Goal: Check status

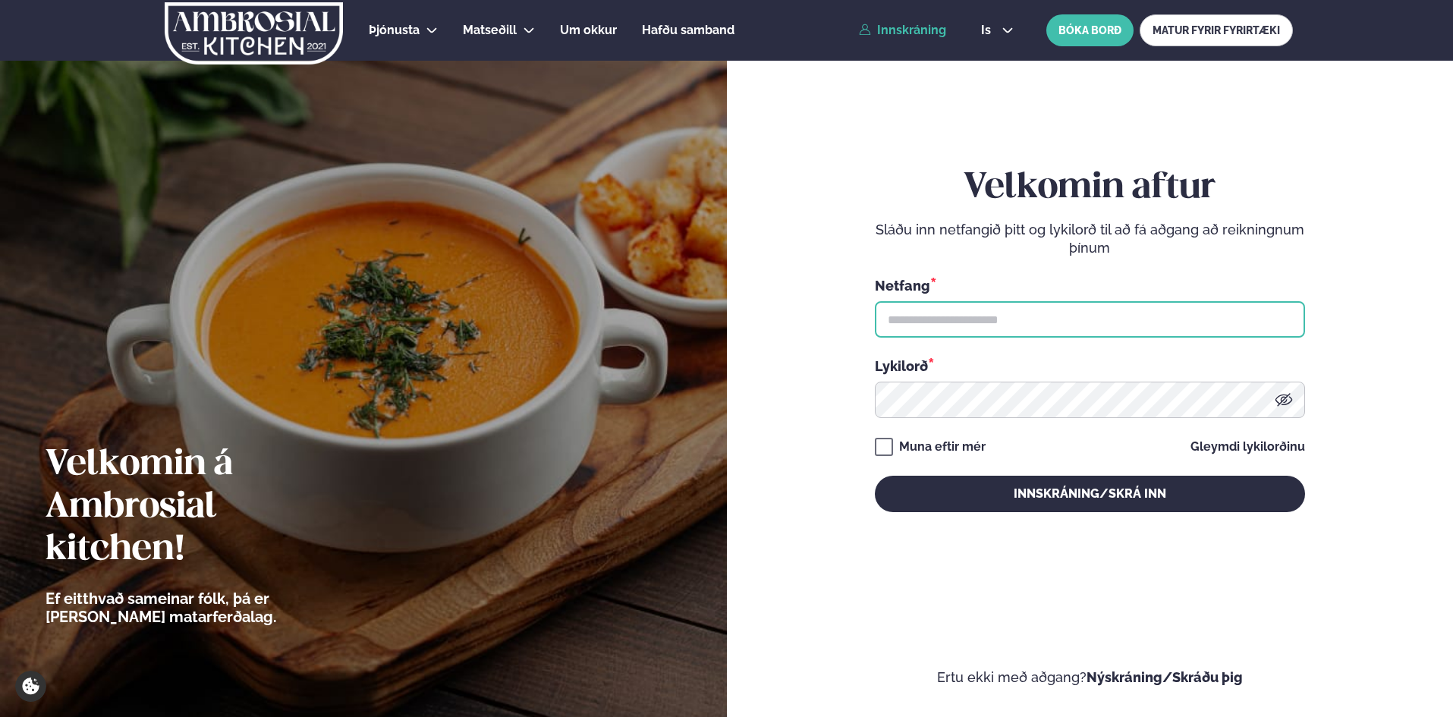
click at [930, 325] on input "text" at bounding box center [1090, 319] width 430 height 36
type input "**********"
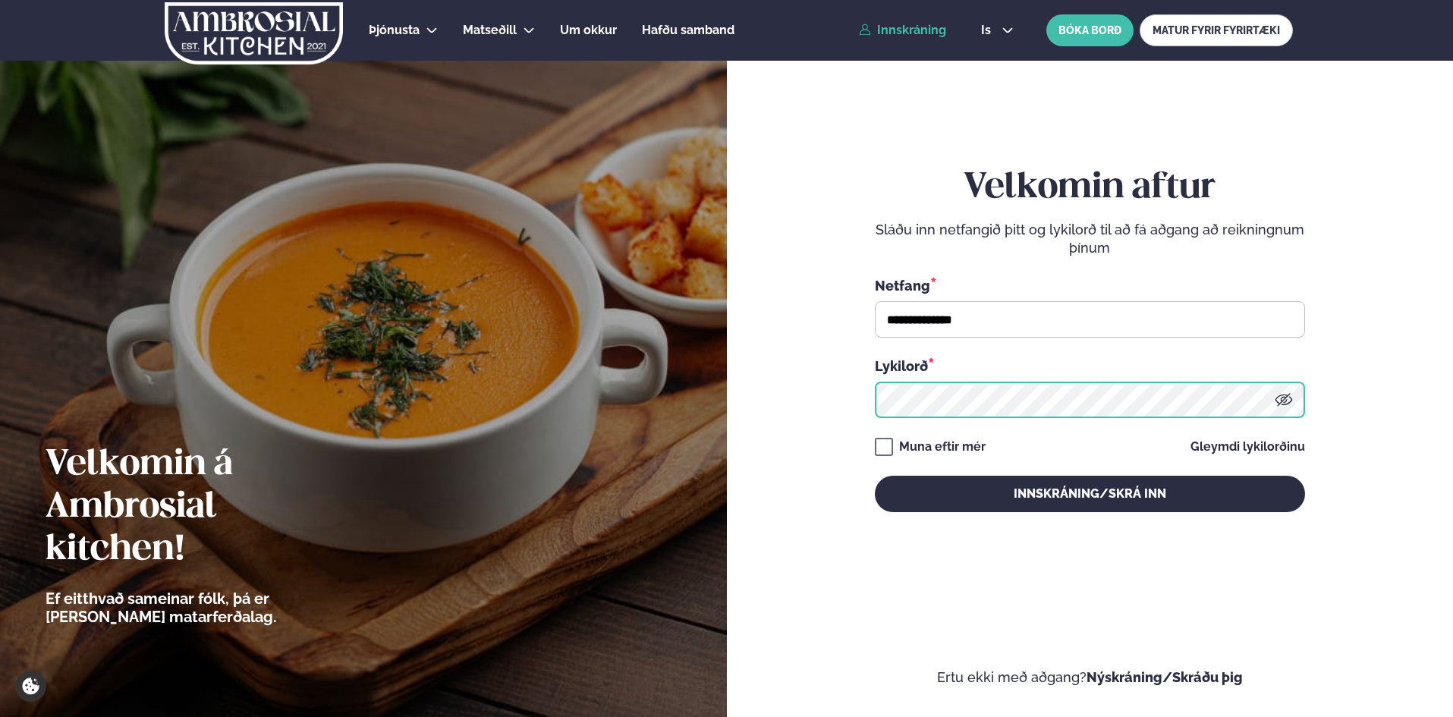
click at [875, 476] on button "Innskráning/Skrá inn" at bounding box center [1090, 494] width 430 height 36
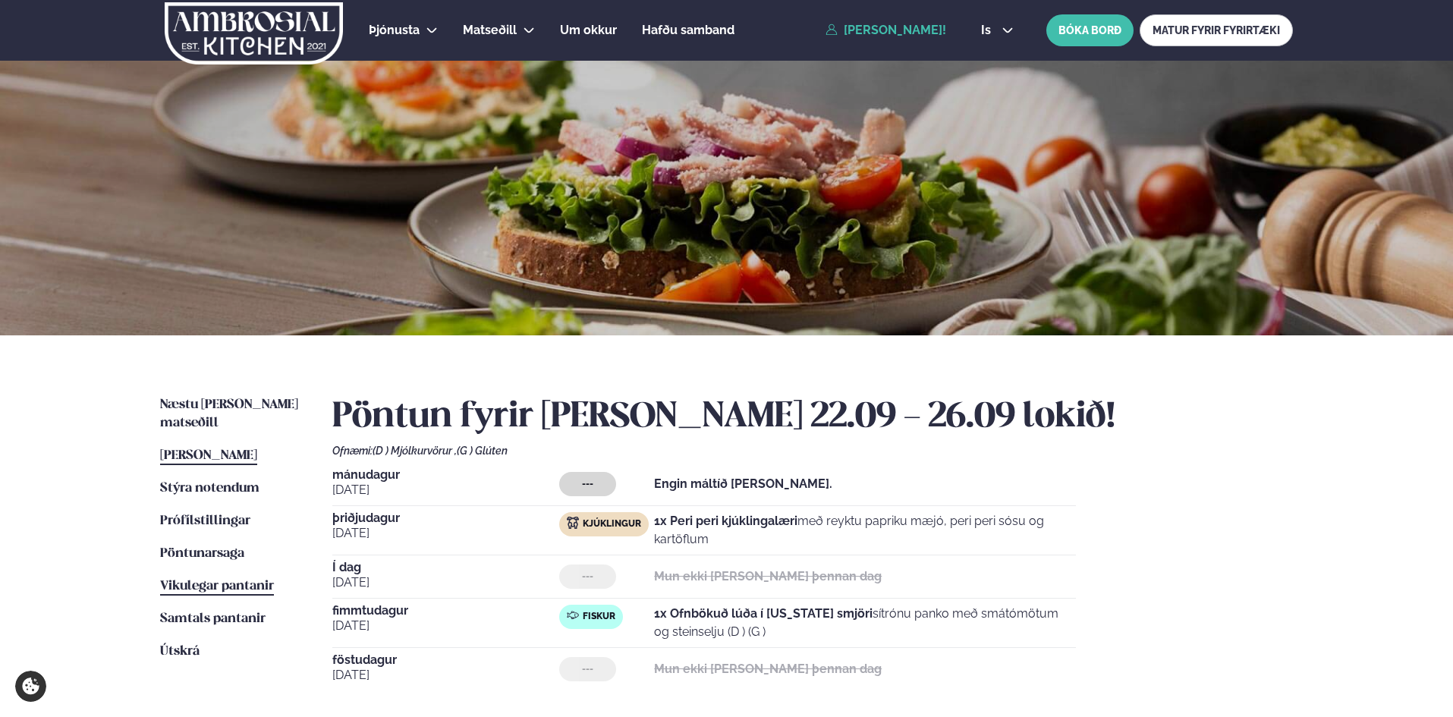
click at [186, 580] on span "Vikulegar pantanir" at bounding box center [217, 586] width 114 height 13
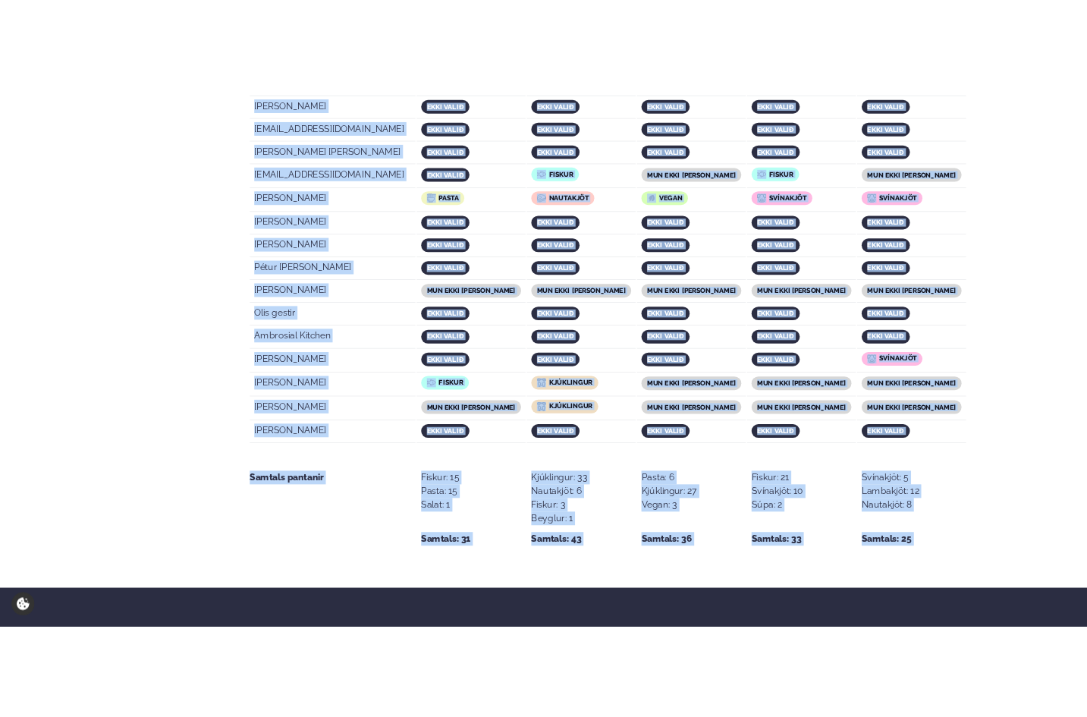
scroll to position [2959, 0]
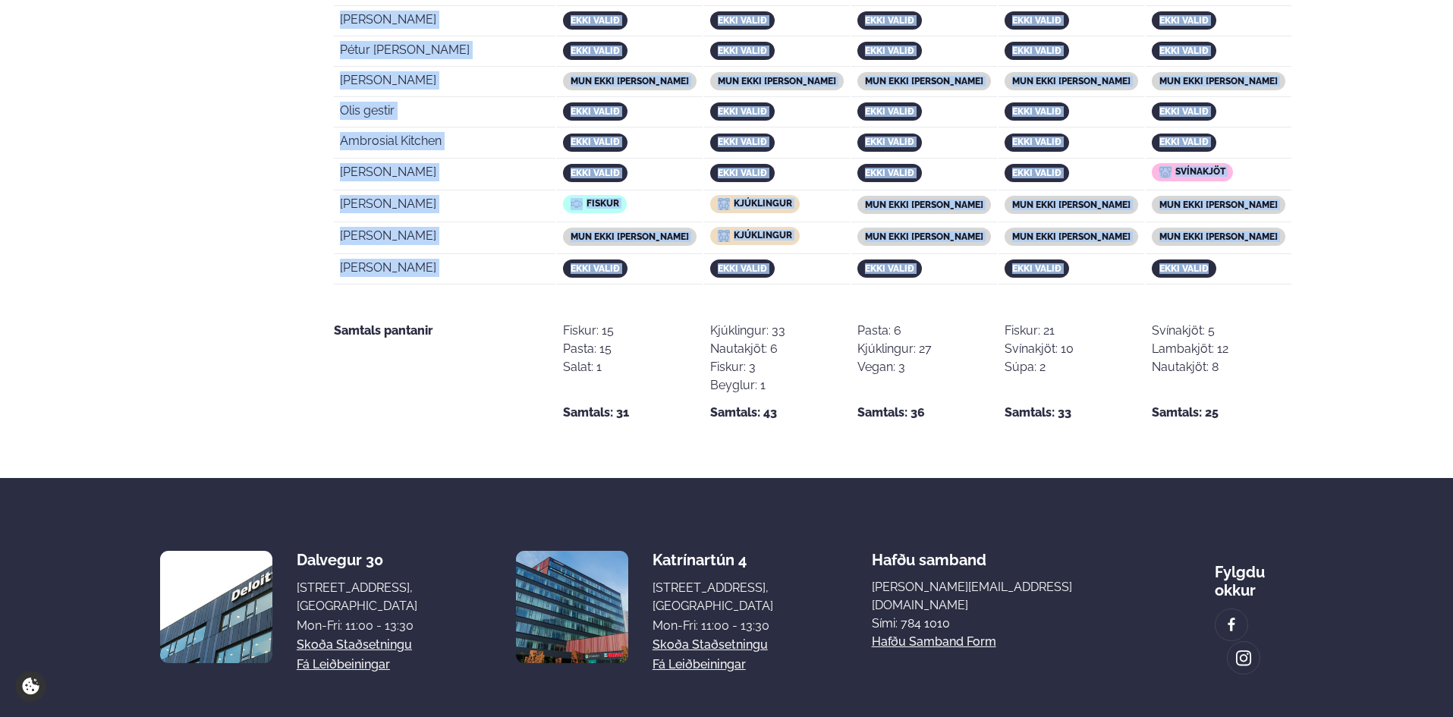
drag, startPoint x: 338, startPoint y: 468, endPoint x: 1230, endPoint y: 203, distance: 930.8
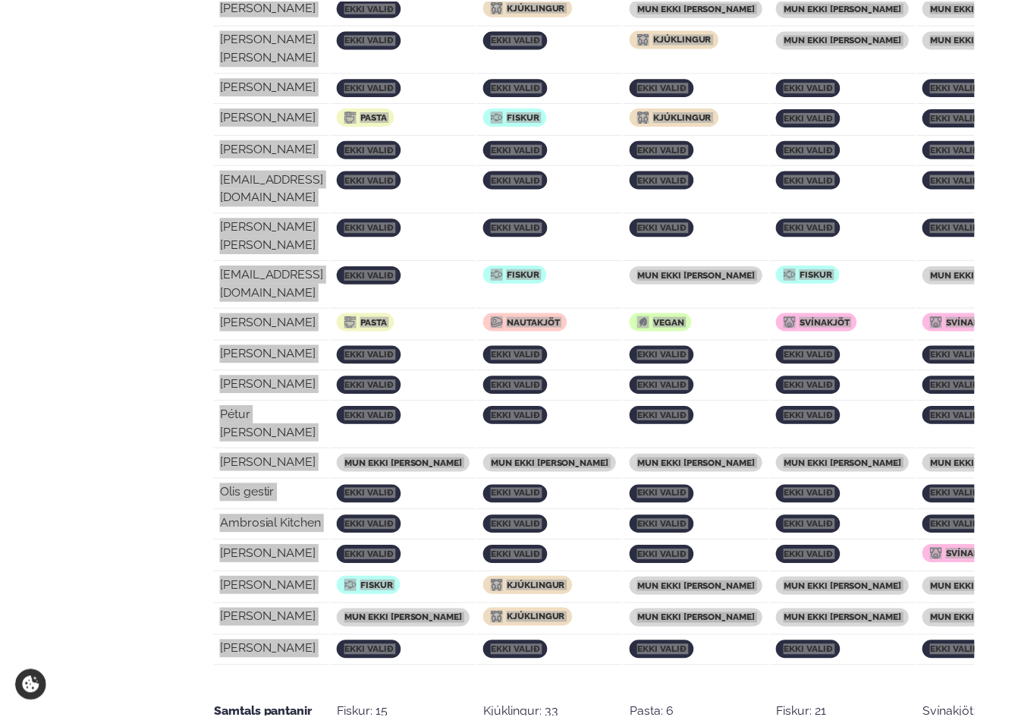
scroll to position [2949, 0]
